Goal: Obtain resource: Download file/media

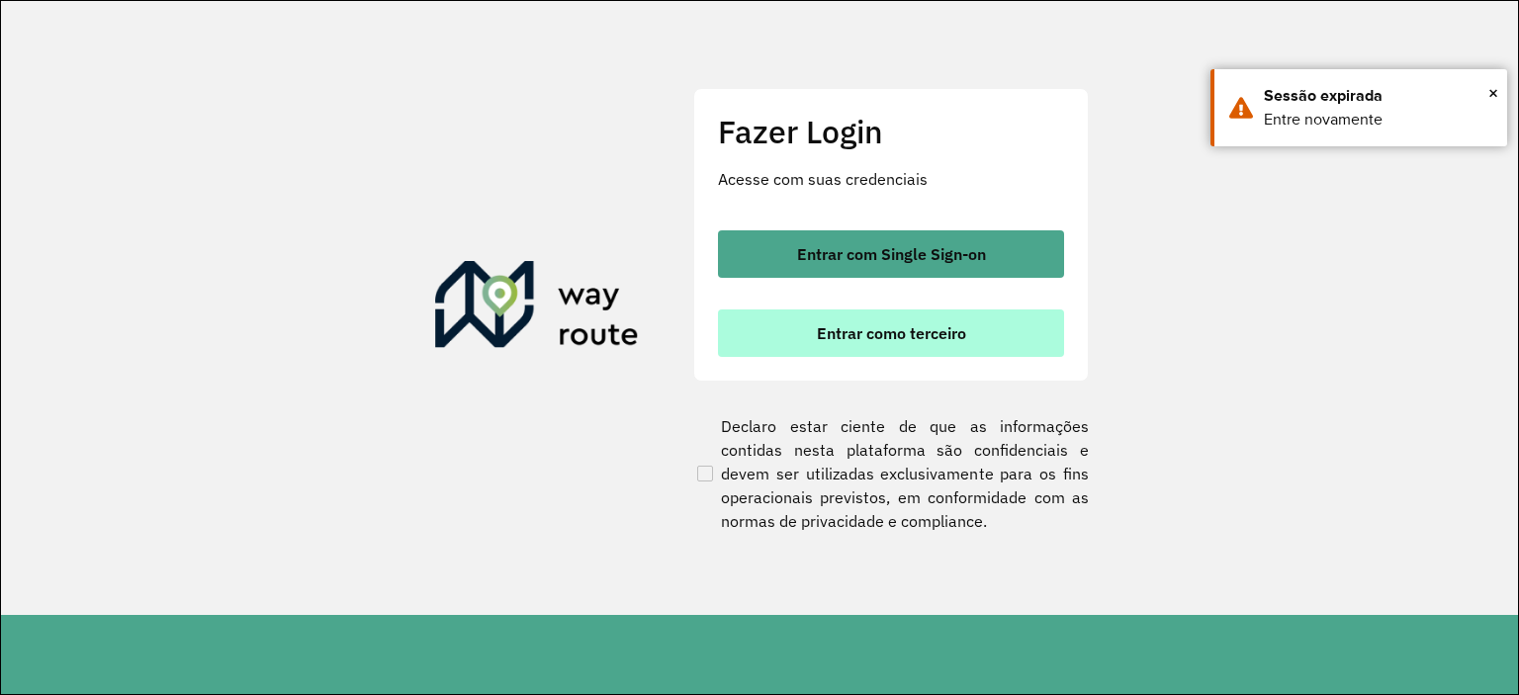
click at [873, 339] on span "Entrar como terceiro" at bounding box center [891, 333] width 149 height 16
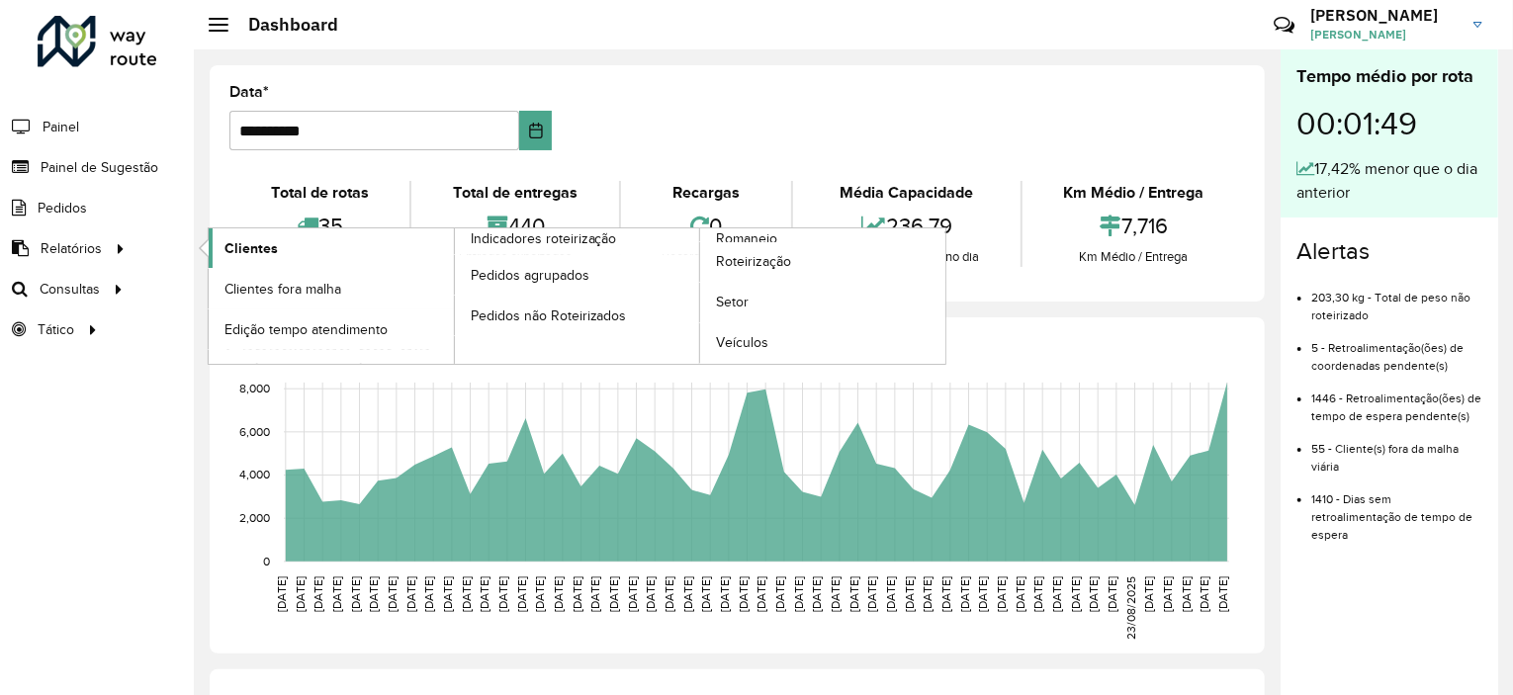
click at [247, 242] on span "Clientes" at bounding box center [251, 248] width 53 height 21
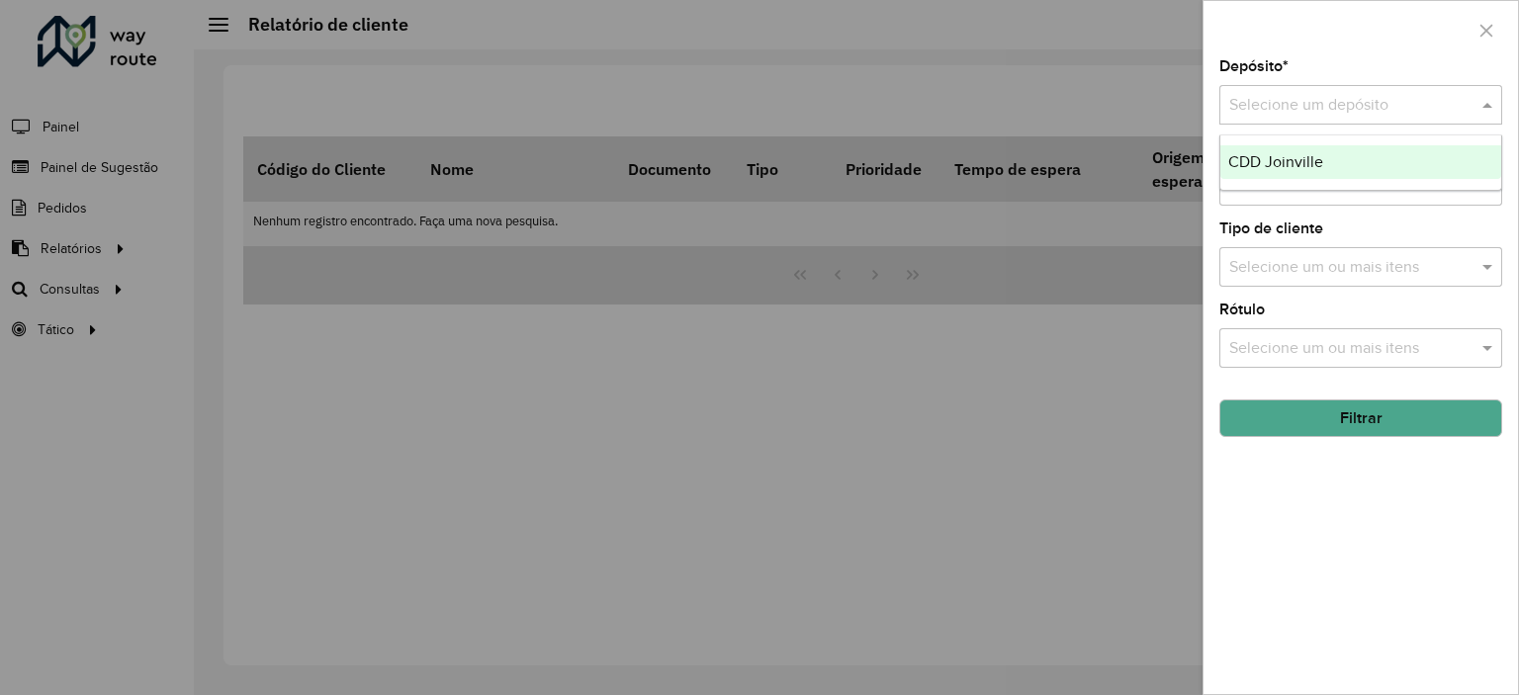
drag, startPoint x: 1373, startPoint y: 99, endPoint x: 1370, endPoint y: 116, distance: 17.1
click at [1372, 102] on input "text" at bounding box center [1341, 106] width 224 height 24
drag, startPoint x: 1343, startPoint y: 154, endPoint x: 1333, endPoint y: 170, distance: 18.7
click at [1342, 155] on div "CDD Joinville" at bounding box center [1360, 162] width 281 height 34
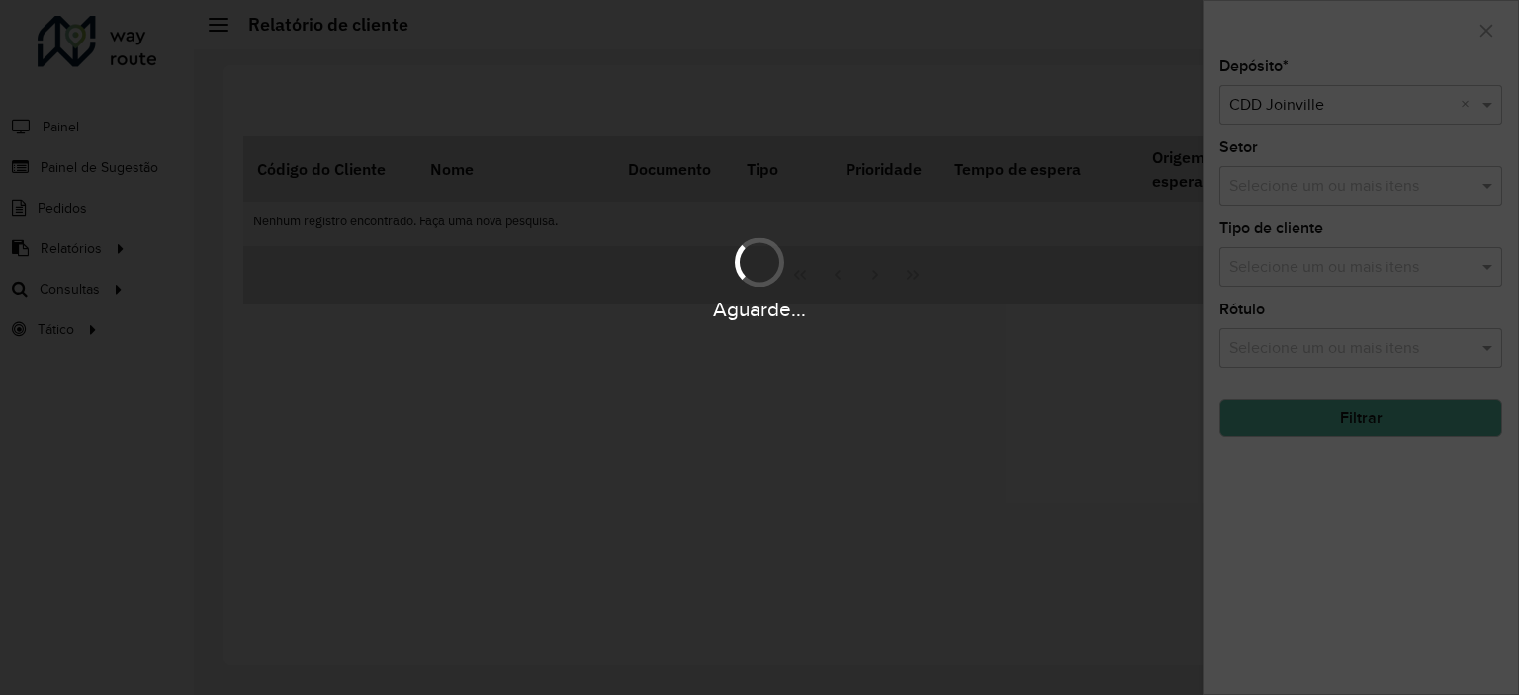
click at [1319, 186] on div "Aguarde..." at bounding box center [759, 347] width 1519 height 695
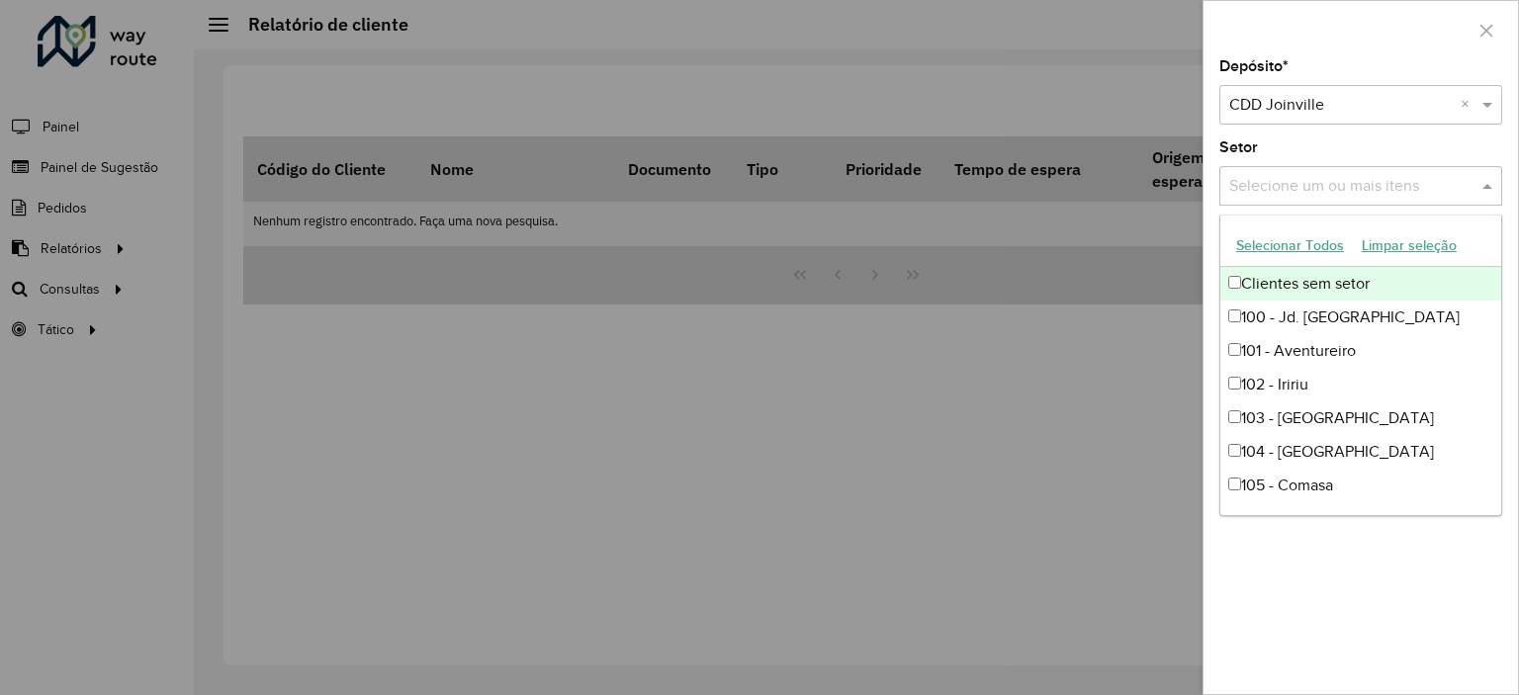
click at [1308, 197] on div "Selecione um ou mais itens" at bounding box center [1360, 186] width 283 height 40
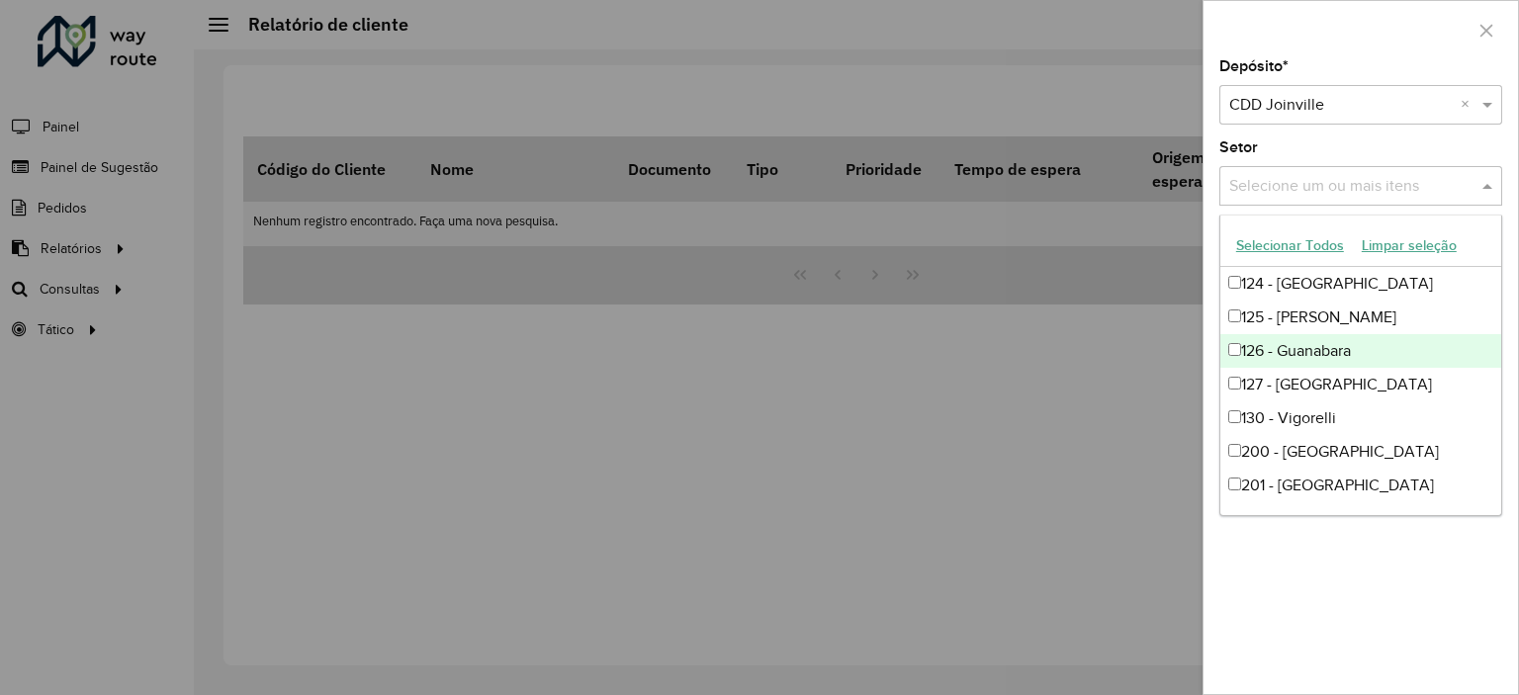
scroll to position [692, 0]
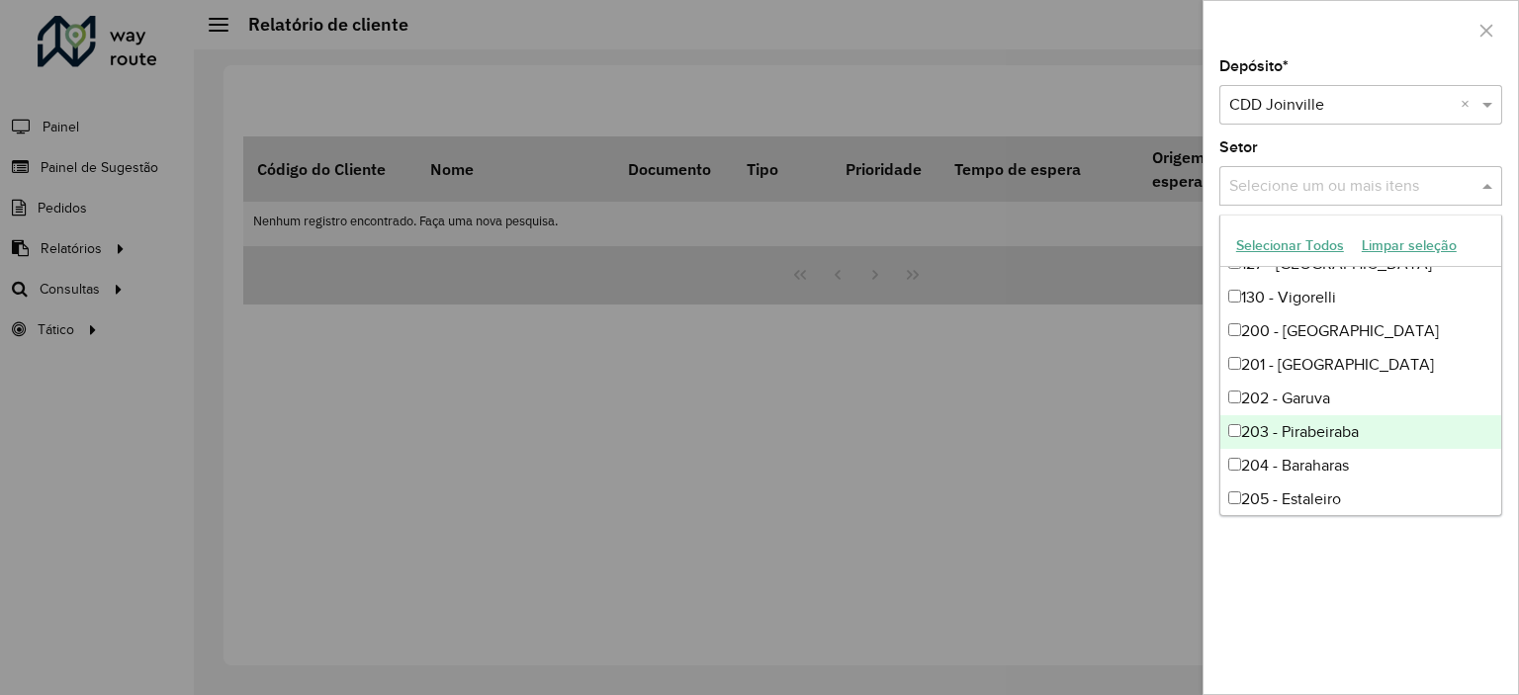
click at [1016, 399] on div at bounding box center [759, 347] width 1519 height 695
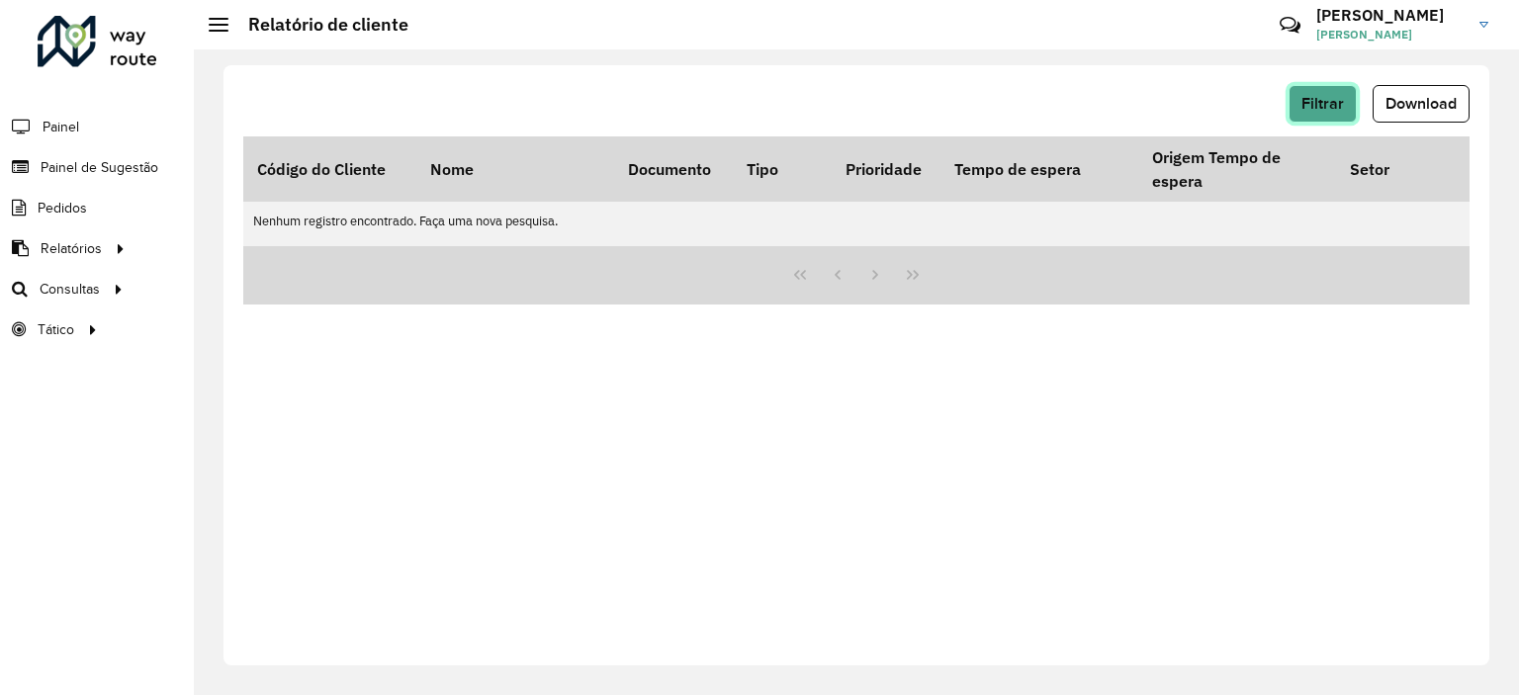
click at [1329, 90] on button "Filtrar" at bounding box center [1323, 104] width 68 height 38
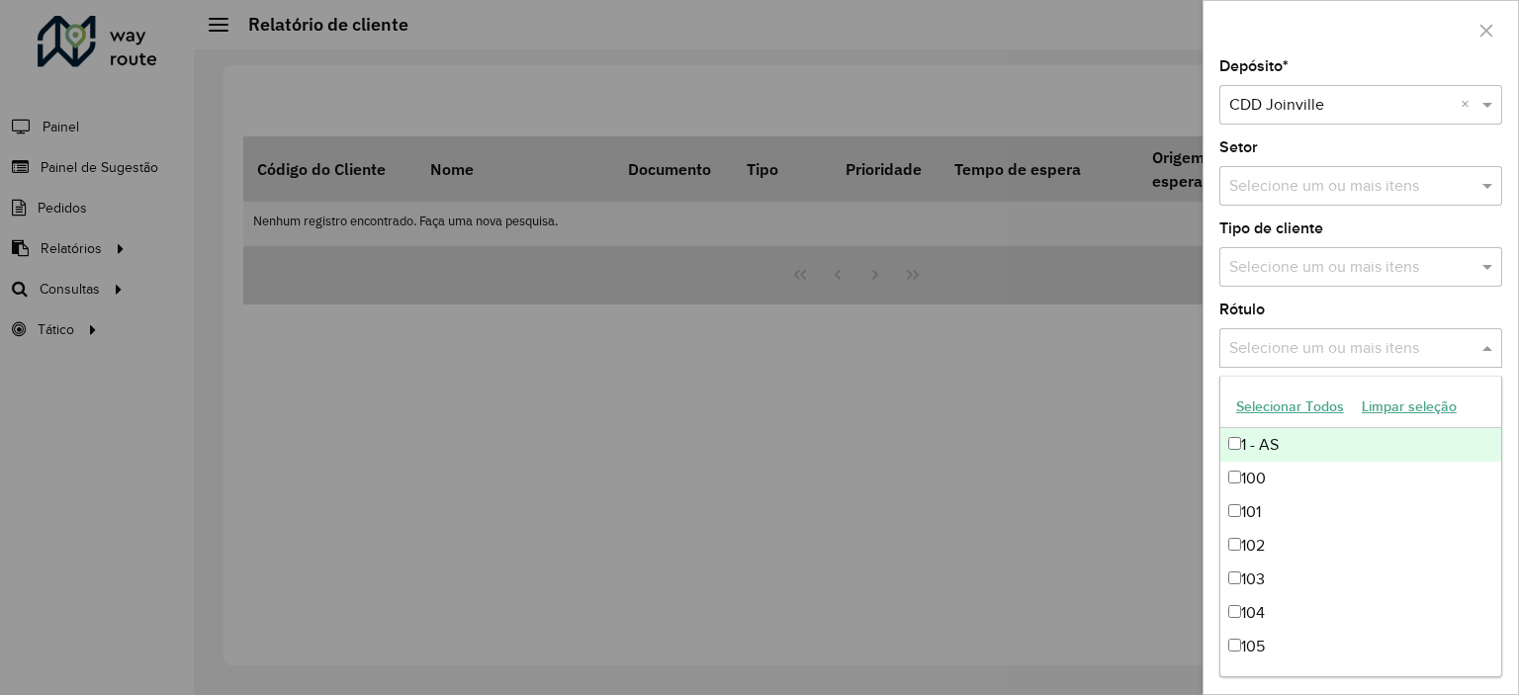
click at [1273, 353] on input "text" at bounding box center [1350, 349] width 253 height 24
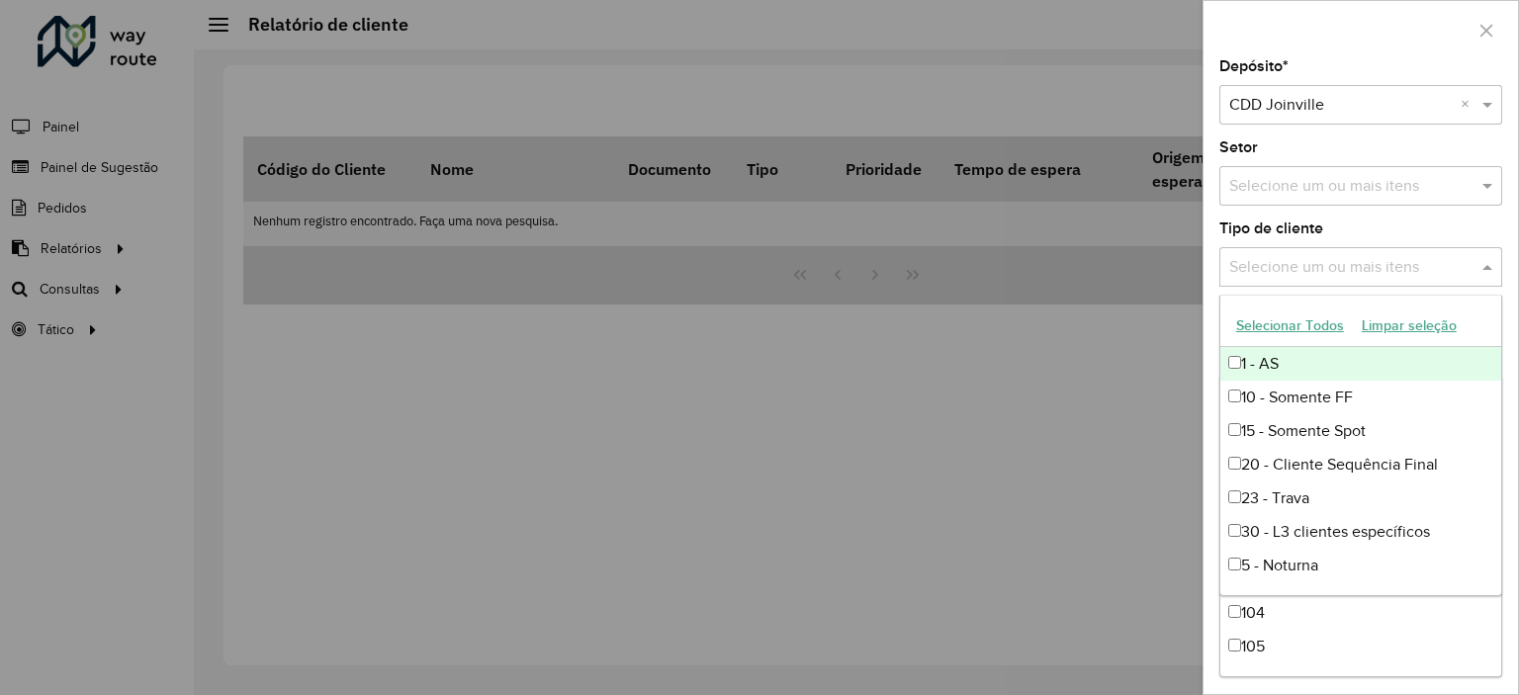
click at [1298, 271] on input "text" at bounding box center [1350, 268] width 253 height 24
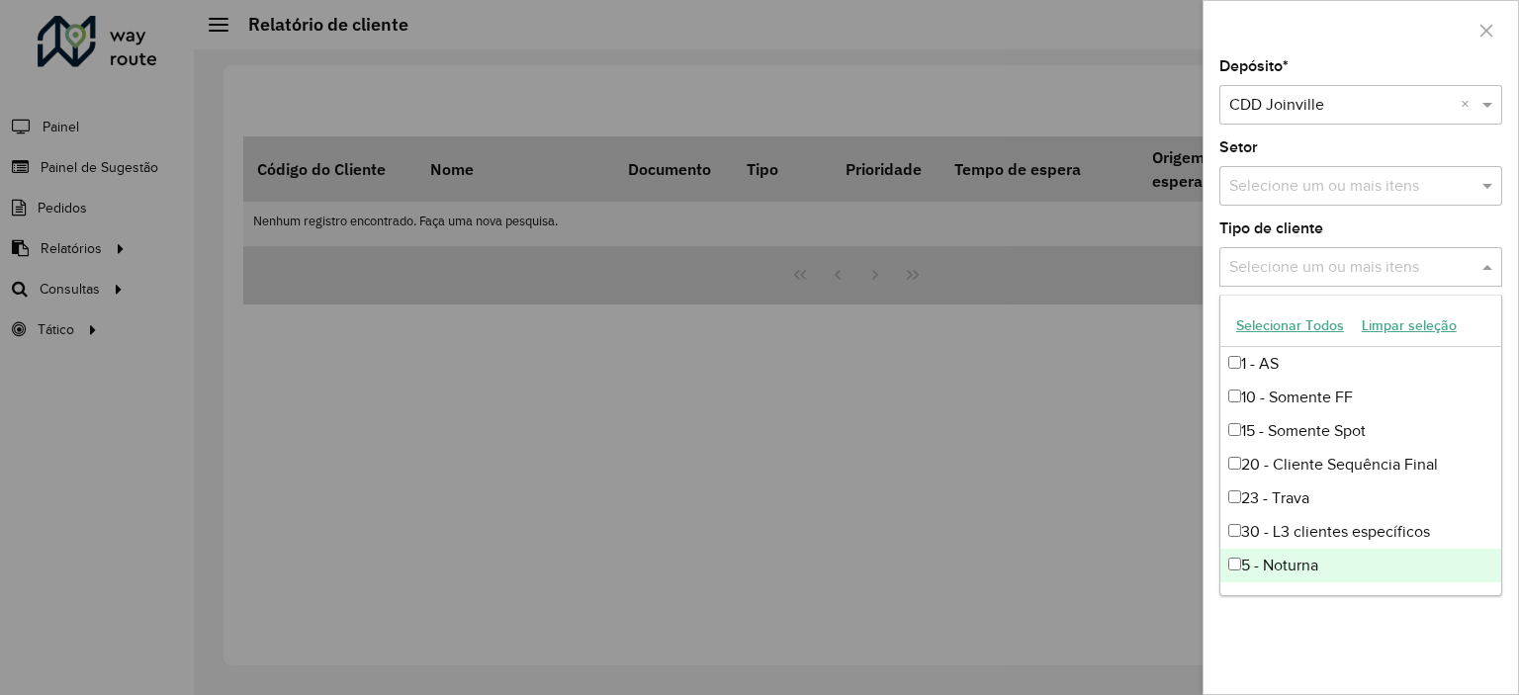
click at [1265, 564] on div "5 - Noturna" at bounding box center [1360, 566] width 281 height 34
click at [1163, 579] on div at bounding box center [759, 347] width 1519 height 695
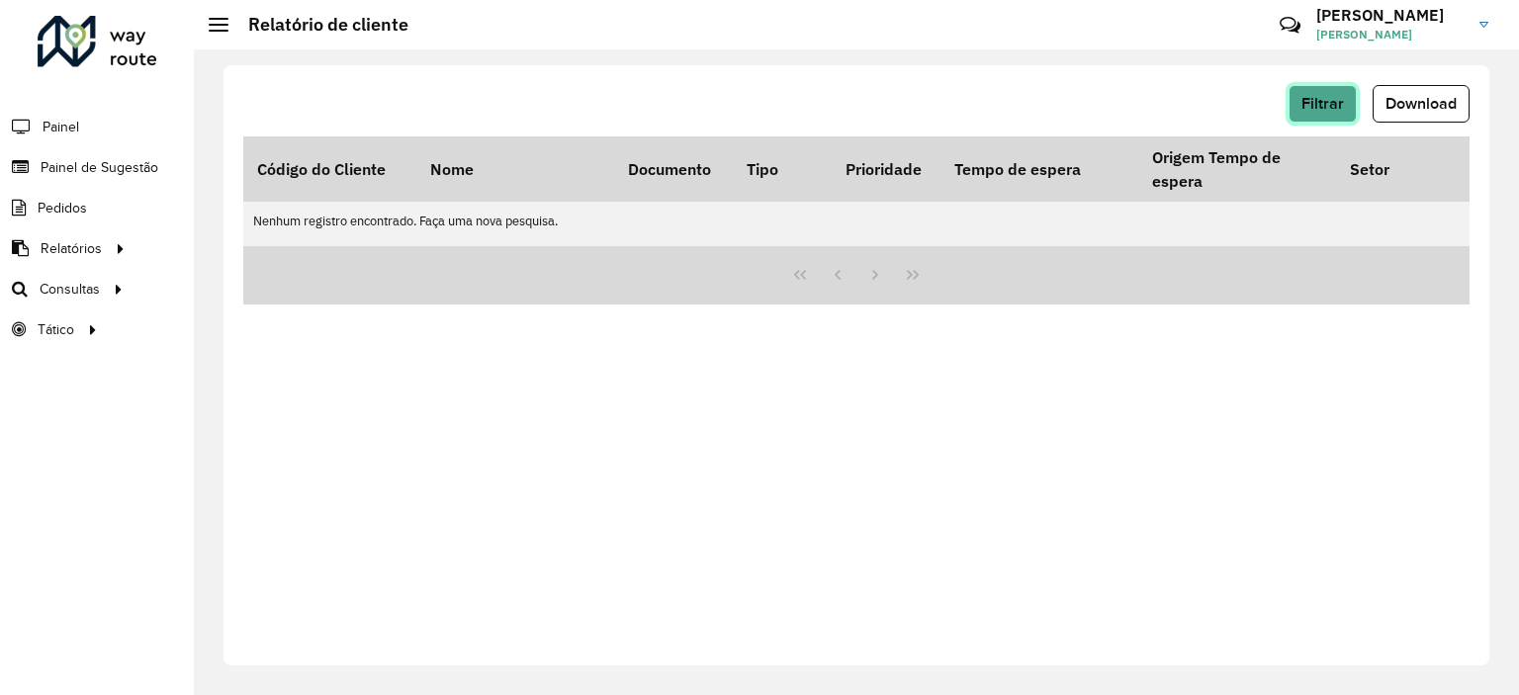
click at [1332, 120] on button "Filtrar" at bounding box center [1323, 104] width 68 height 38
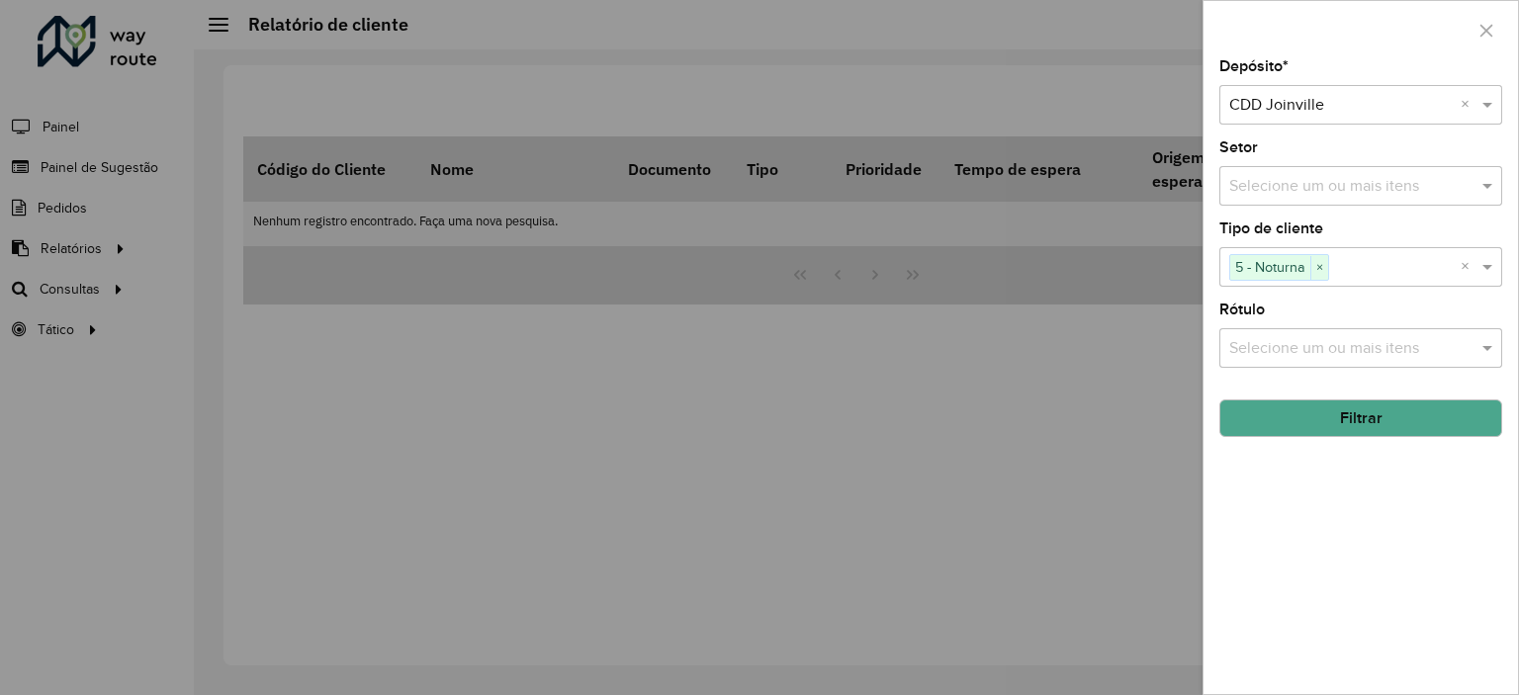
click at [1351, 413] on button "Filtrar" at bounding box center [1360, 419] width 283 height 38
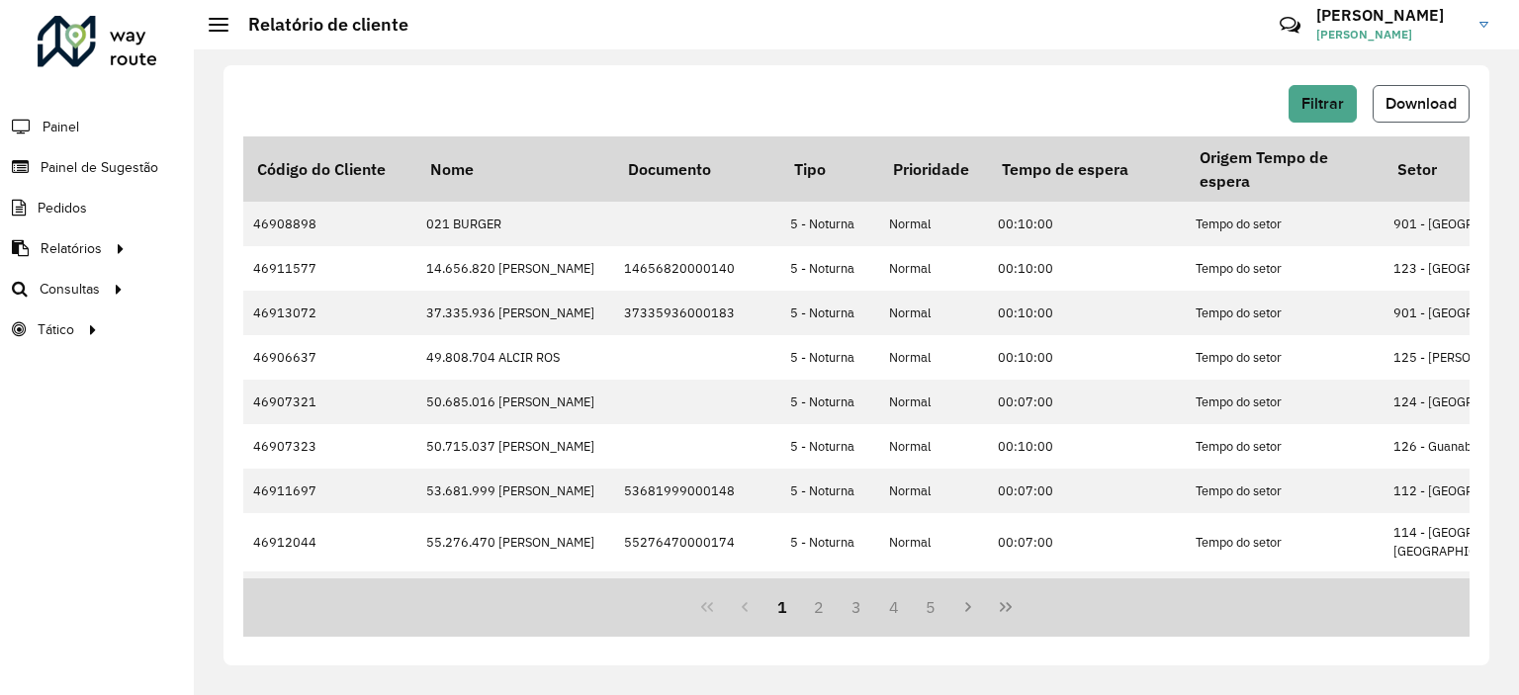
click at [1433, 106] on span "Download" at bounding box center [1421, 103] width 71 height 17
